Goal: Information Seeking & Learning: Learn about a topic

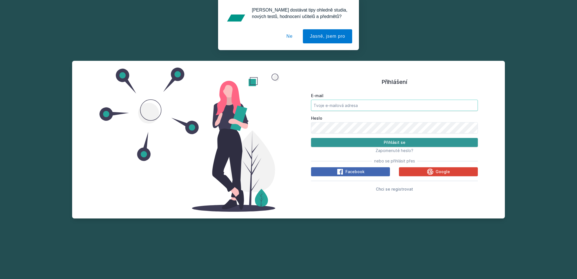
type input "[EMAIL_ADDRESS][DOMAIN_NAME]"
click at [373, 143] on button "Přihlásit se" at bounding box center [394, 142] width 167 height 9
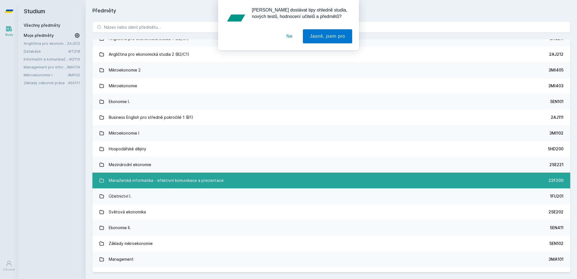
scroll to position [56, 0]
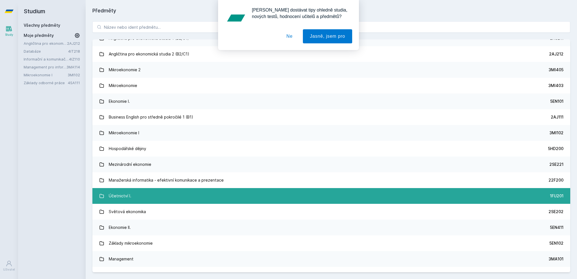
click at [142, 199] on link "Účetnictví I. 1FU201" at bounding box center [331, 196] width 478 height 16
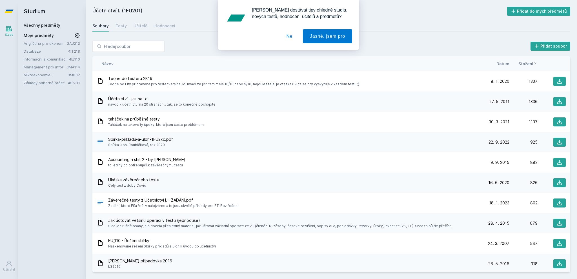
click at [197, 36] on div "[PERSON_NAME] dostávat tipy ohledně studia, nových testů, hodnocení učitelů a p…" at bounding box center [288, 25] width 577 height 50
click at [559, 141] on icon at bounding box center [559, 142] width 6 height 6
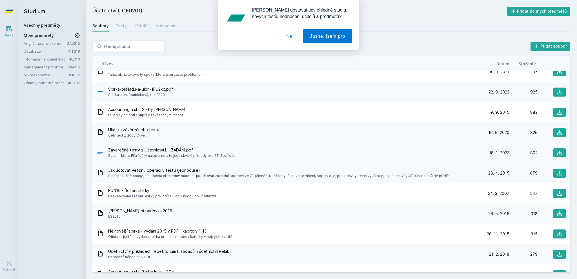
scroll to position [56, 0]
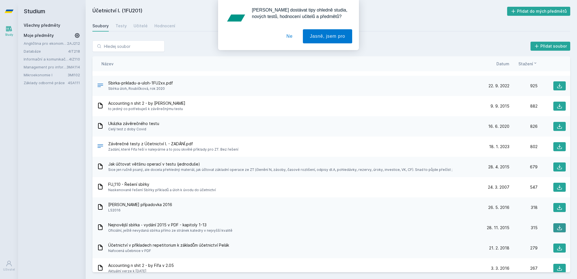
click at [559, 228] on button at bounding box center [559, 227] width 12 height 9
